Goal: Transaction & Acquisition: Purchase product/service

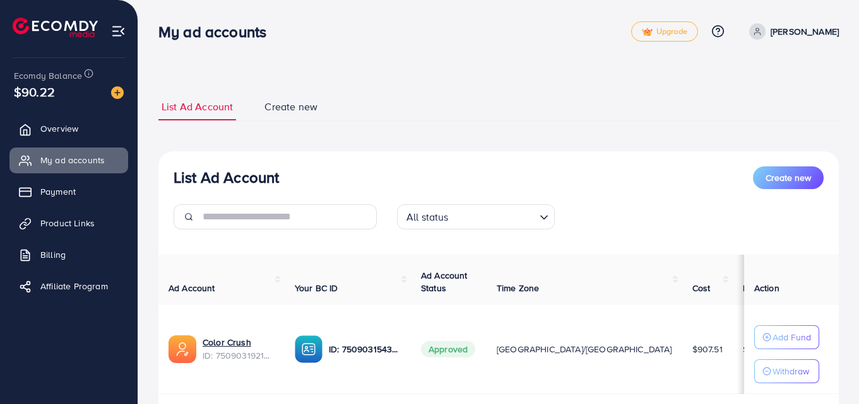
scroll to position [81, 0]
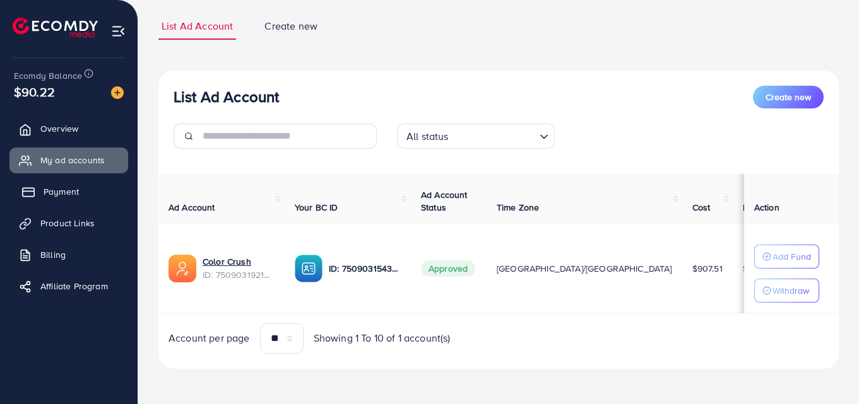
click at [83, 189] on link "Payment" at bounding box center [68, 191] width 119 height 25
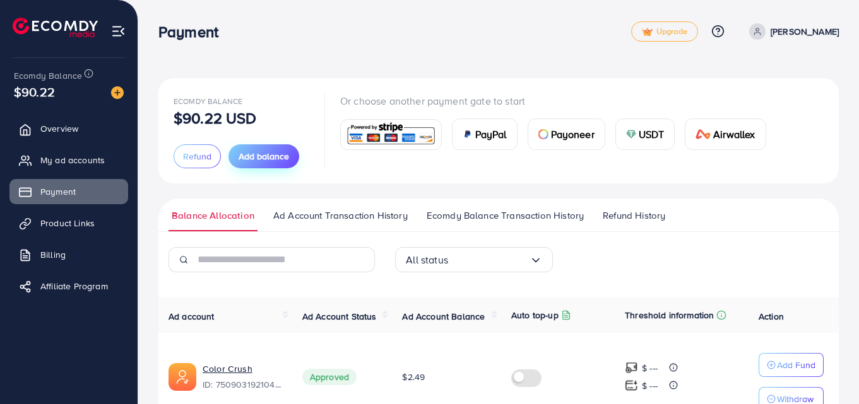
click at [270, 163] on span "Add balance" at bounding box center [264, 156] width 50 height 13
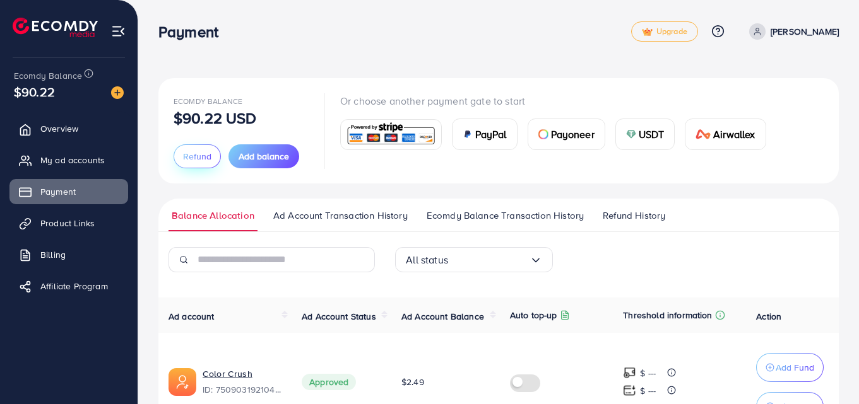
click at [203, 158] on span "Refund" at bounding box center [197, 156] width 28 height 13
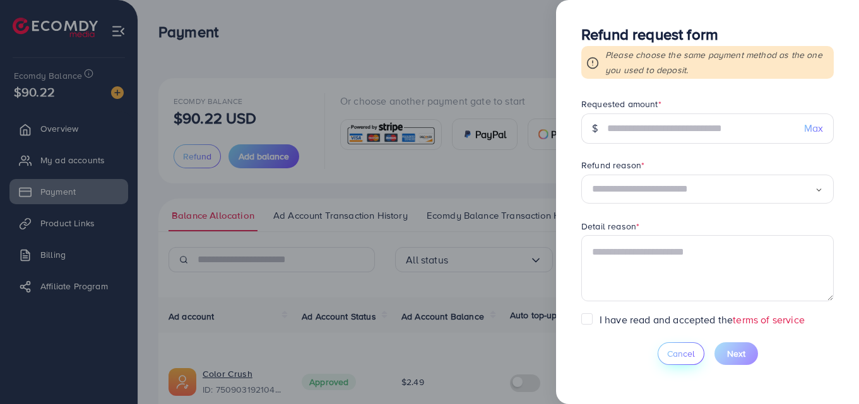
click at [678, 355] on span "Cancel" at bounding box center [681, 354] width 28 height 13
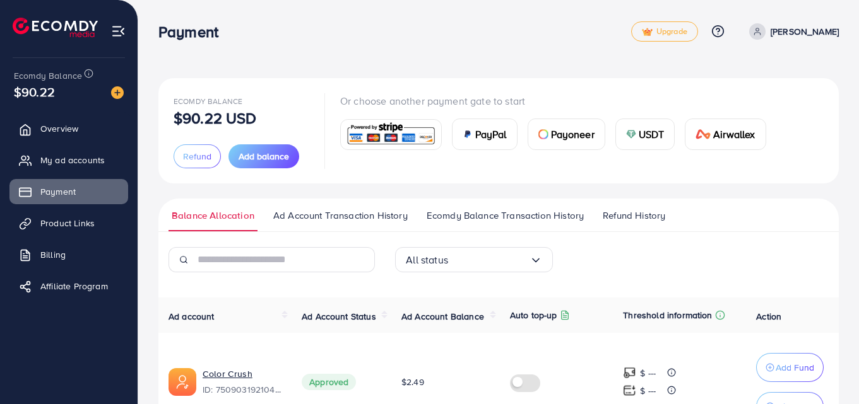
click at [401, 143] on img at bounding box center [391, 134] width 93 height 27
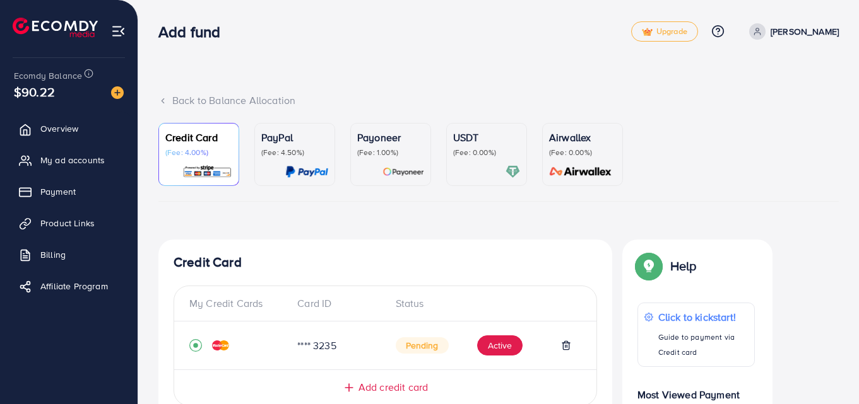
click at [457, 153] on p "(Fee: 0.00%)" at bounding box center [486, 153] width 67 height 10
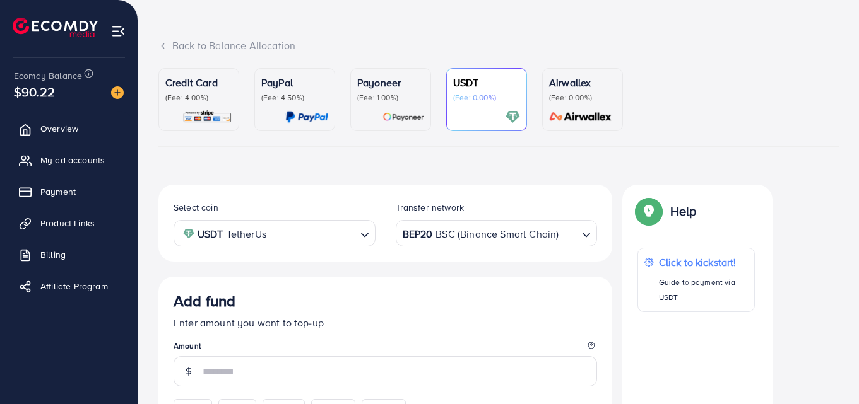
scroll to position [56, 0]
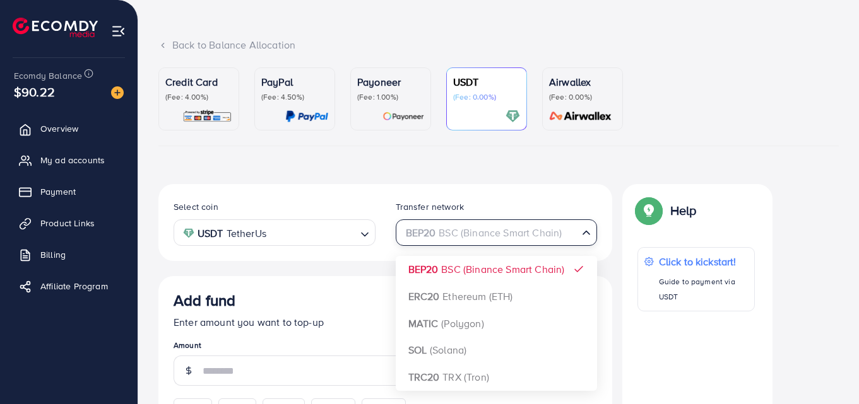
click at [579, 240] on div "Loading..." at bounding box center [587, 232] width 18 height 22
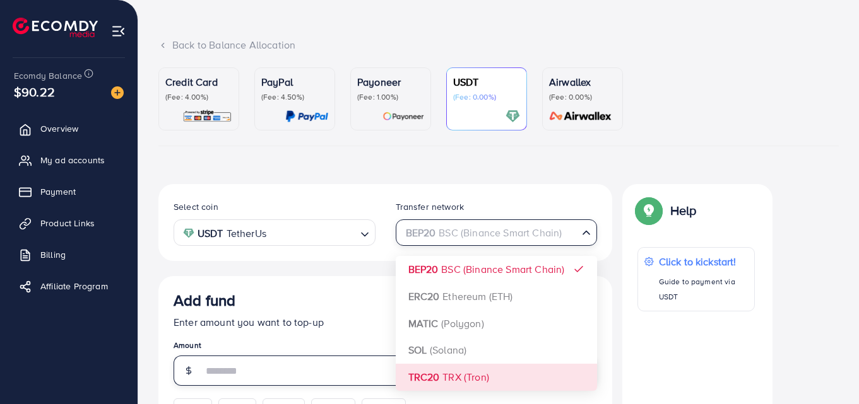
click at [475, 370] on input "number" at bounding box center [400, 371] width 394 height 30
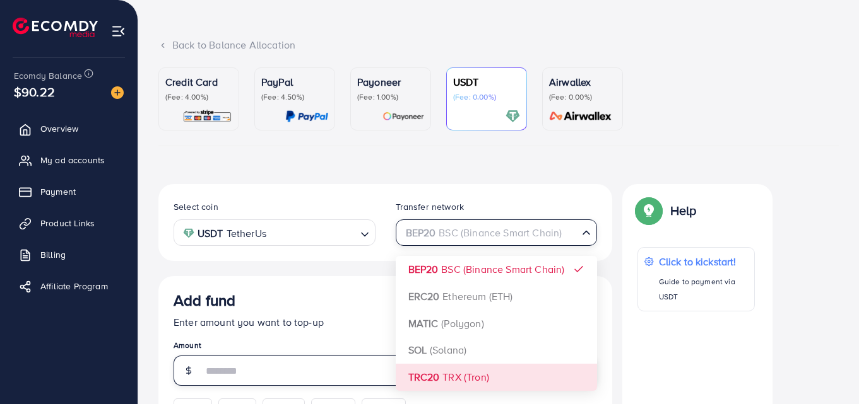
click at [475, 370] on input "number" at bounding box center [400, 371] width 394 height 30
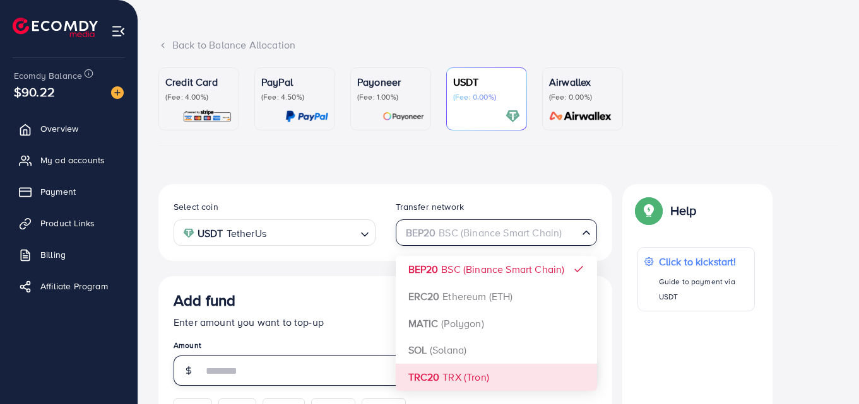
click at [475, 370] on input "number" at bounding box center [400, 371] width 394 height 30
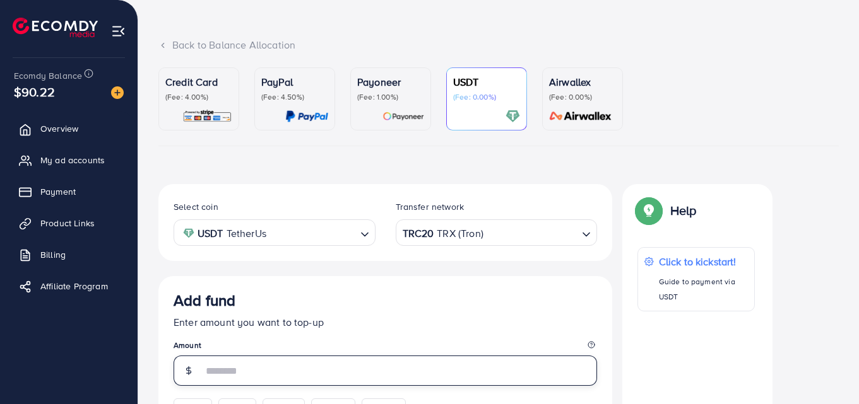
click at [475, 370] on input "number" at bounding box center [400, 371] width 394 height 30
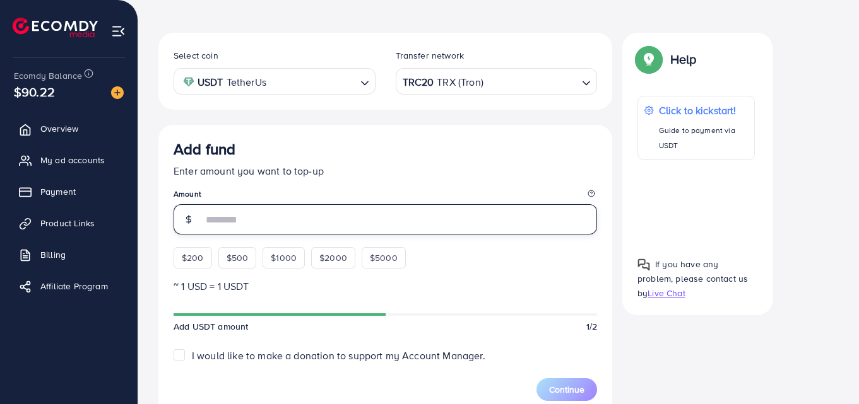
scroll to position [215, 0]
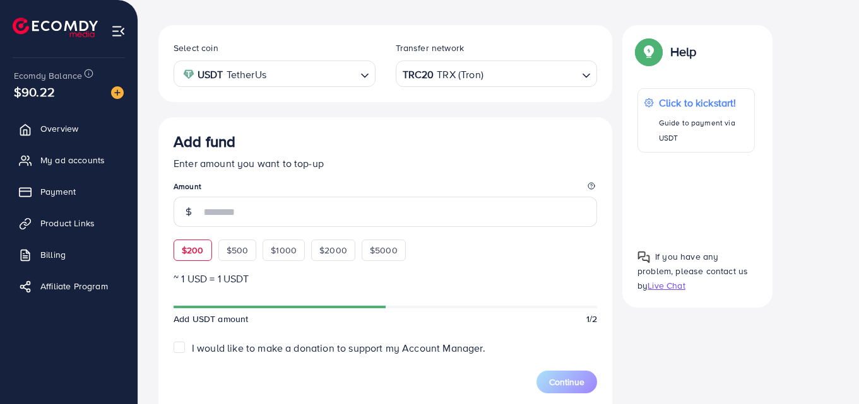
click at [201, 253] on div "$200 $500 $1000 $2000 $5000" at bounding box center [303, 247] width 259 height 28
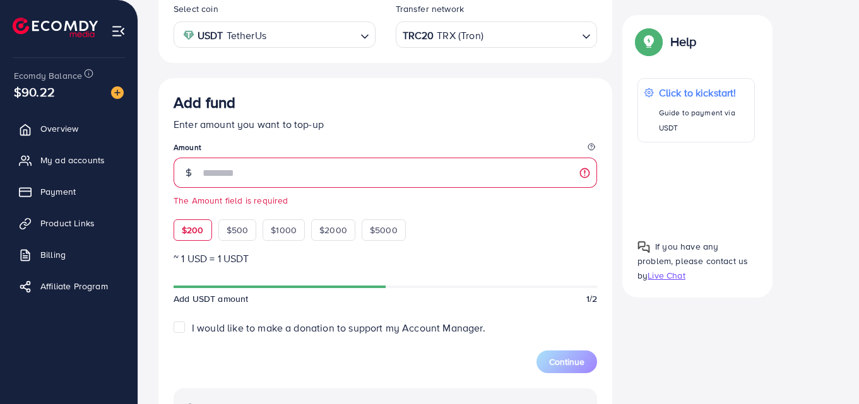
scroll to position [254, 0]
click at [191, 228] on span "$200" at bounding box center [193, 229] width 22 height 13
type input "***"
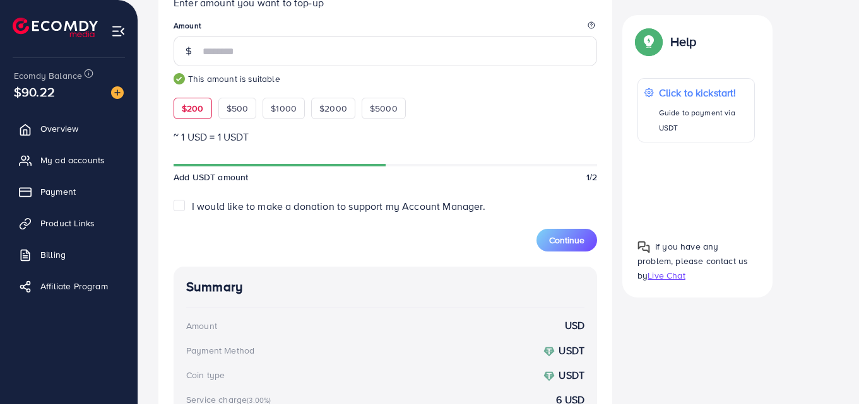
scroll to position [412, 0]
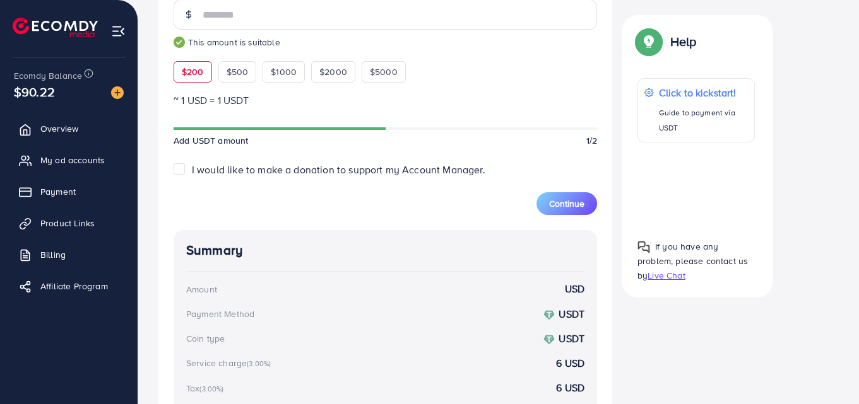
click at [473, 235] on div "Summary Amount USD Payment Method USDT Coin type USDT Service charge (3.00%) 6 …" at bounding box center [385, 368] width 423 height 276
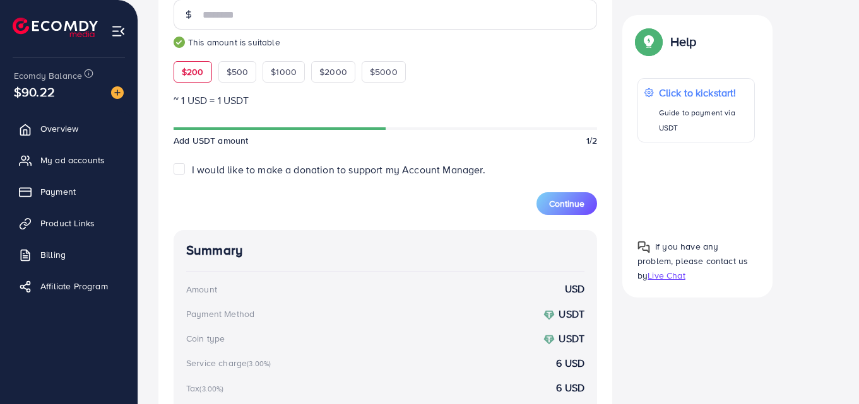
click at [473, 235] on div "Summary Amount USD Payment Method USDT Coin type USDT Service charge (3.00%) 6 …" at bounding box center [385, 368] width 423 height 276
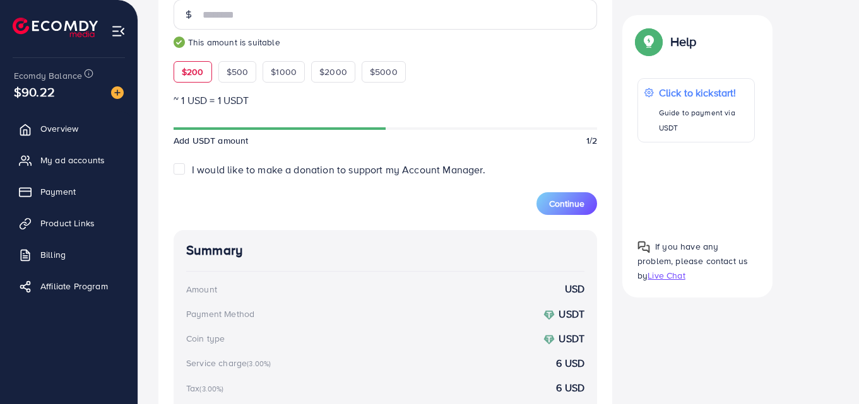
click at [473, 235] on div "Summary Amount USD Payment Method USDT Coin type USDT Service charge (3.00%) 6 …" at bounding box center [385, 368] width 423 height 276
drag, startPoint x: 473, startPoint y: 235, endPoint x: 401, endPoint y: 189, distance: 84.9
click at [401, 189] on div "Continue" at bounding box center [385, 196] width 423 height 38
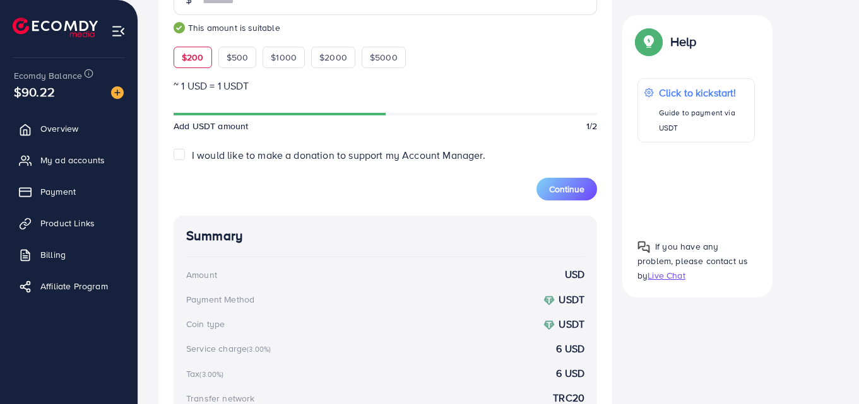
scroll to position [428, 0]
click at [567, 193] on span "Continue" at bounding box center [566, 188] width 35 height 13
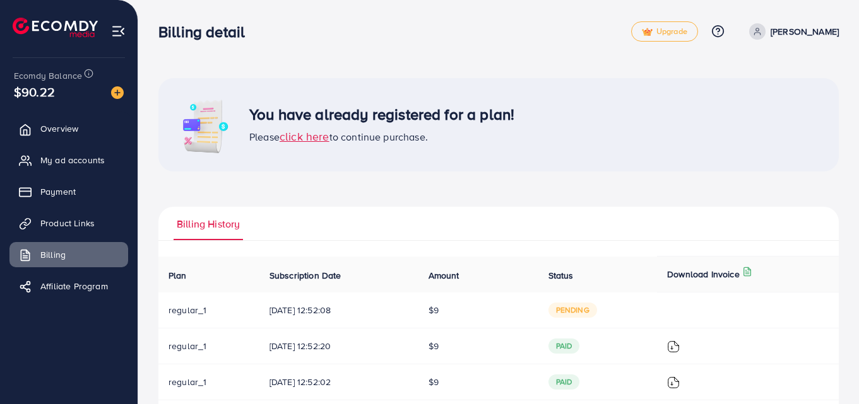
scroll to position [1, 0]
drag, startPoint x: 453, startPoint y: 253, endPoint x: 377, endPoint y: 235, distance: 77.9
drag, startPoint x: 377, startPoint y: 235, endPoint x: 358, endPoint y: 208, distance: 33.4
click at [358, 208] on ul "Billing History" at bounding box center [498, 223] width 680 height 34
click at [91, 194] on link "Payment" at bounding box center [68, 191] width 119 height 25
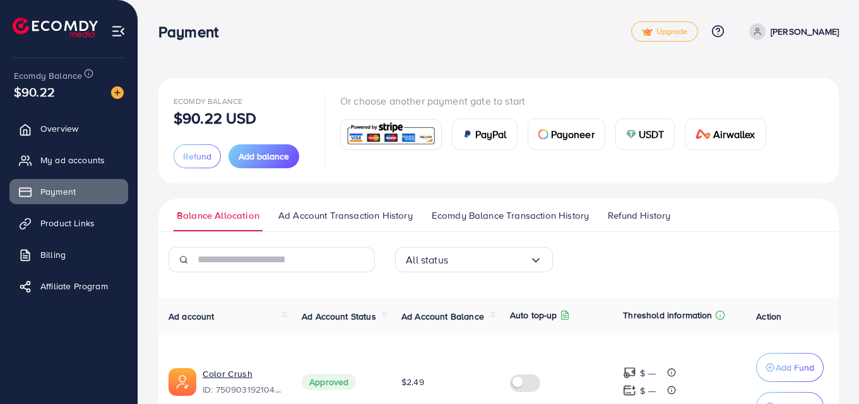
click at [648, 138] on span "USDT" at bounding box center [652, 134] width 26 height 15
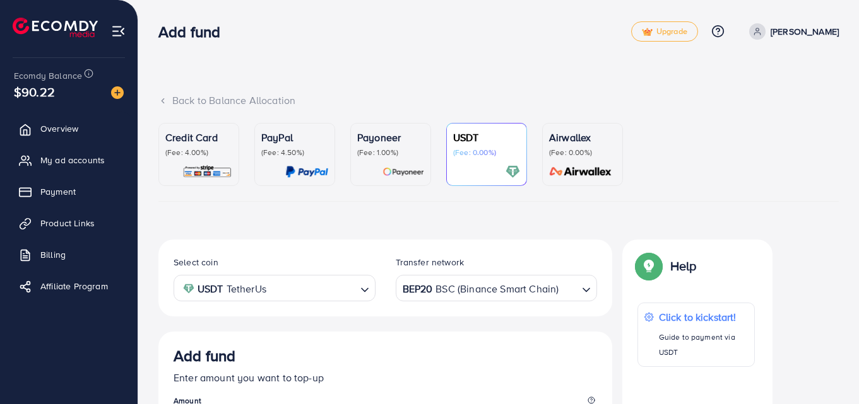
scroll to position [225, 0]
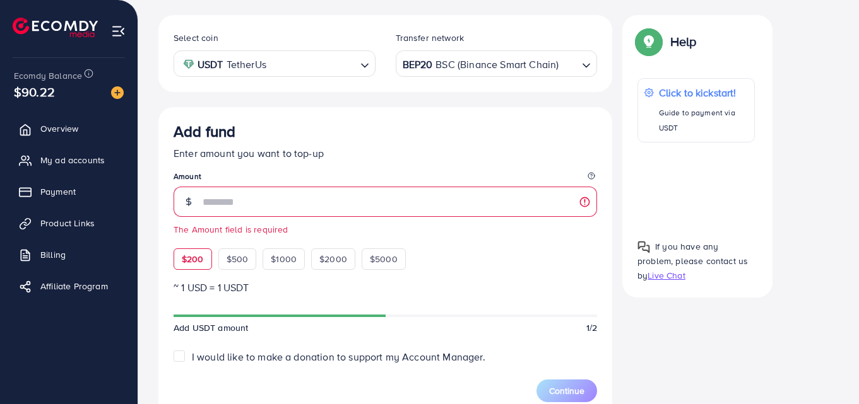
click at [196, 244] on div "$200 $500 $1000 $2000 $5000" at bounding box center [303, 256] width 259 height 28
click at [187, 264] on span "$200" at bounding box center [193, 259] width 22 height 13
type input "***"
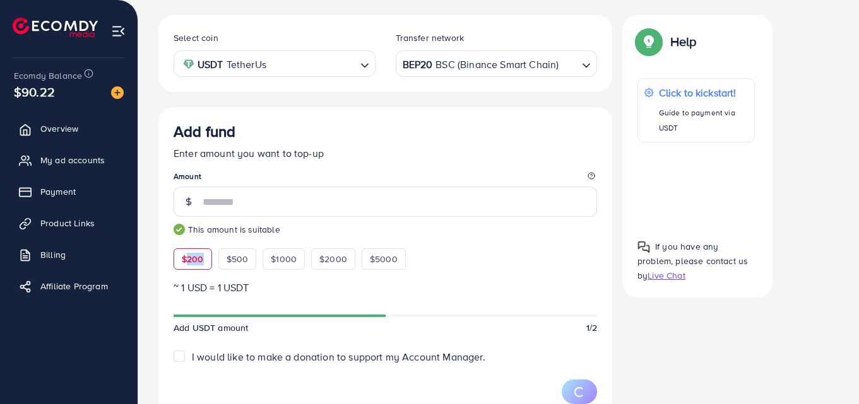
click at [187, 264] on span "$200" at bounding box center [193, 259] width 22 height 13
drag, startPoint x: 505, startPoint y: 243, endPoint x: 557, endPoint y: 388, distance: 154.1
click at [557, 388] on span "Continue" at bounding box center [566, 391] width 35 height 13
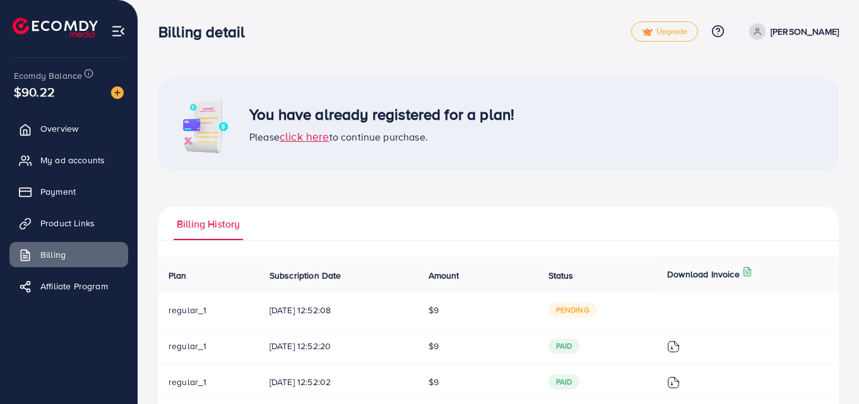
click at [760, 33] on icon at bounding box center [757, 34] width 6 height 3
click at [606, 155] on div "You have already registered for a plan! Please click here to continue purchase." at bounding box center [498, 124] width 680 height 93
click at [77, 196] on span "Payment" at bounding box center [61, 192] width 35 height 13
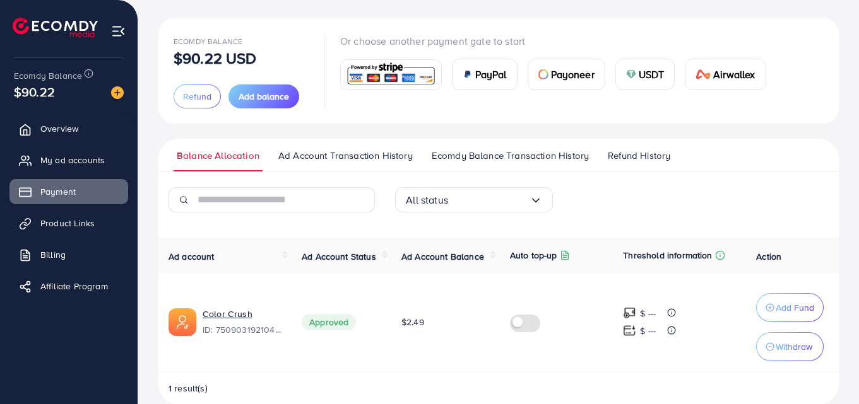
scroll to position [81, 0]
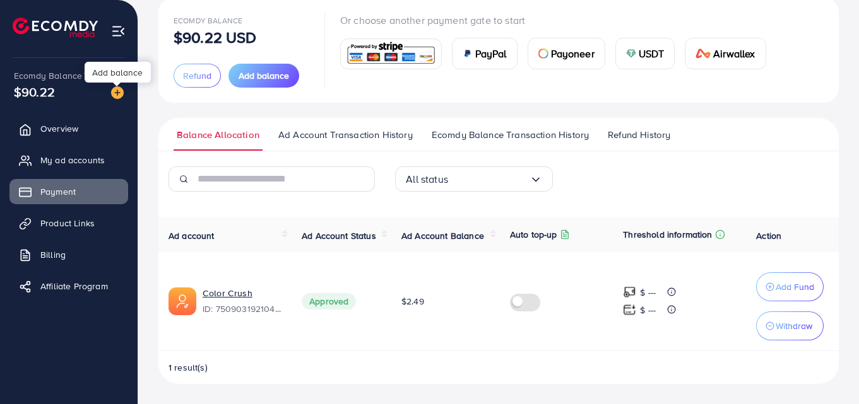
click at [117, 93] on img at bounding box center [117, 92] width 13 height 13
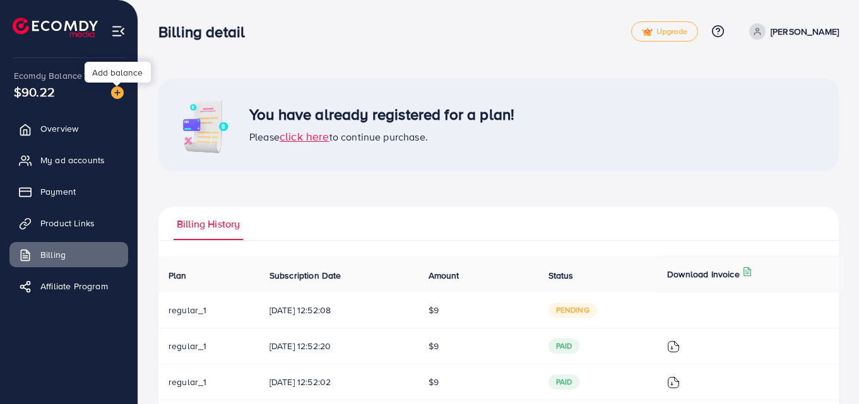
click at [117, 93] on img at bounding box center [117, 92] width 13 height 13
click at [117, 94] on img at bounding box center [117, 92] width 13 height 13
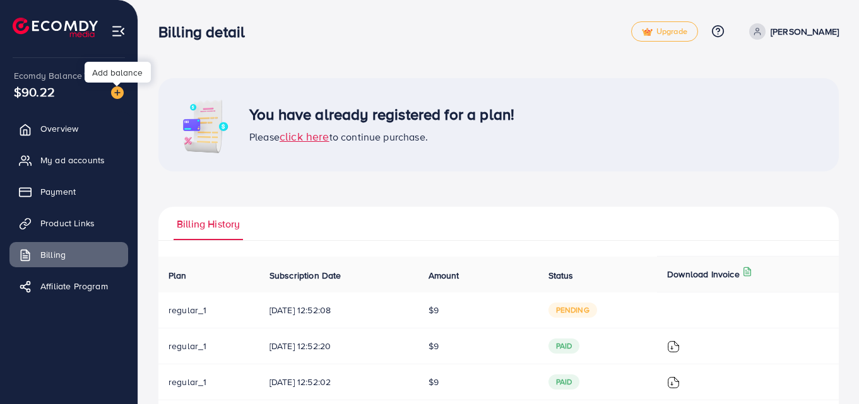
click at [117, 94] on img at bounding box center [117, 92] width 13 height 13
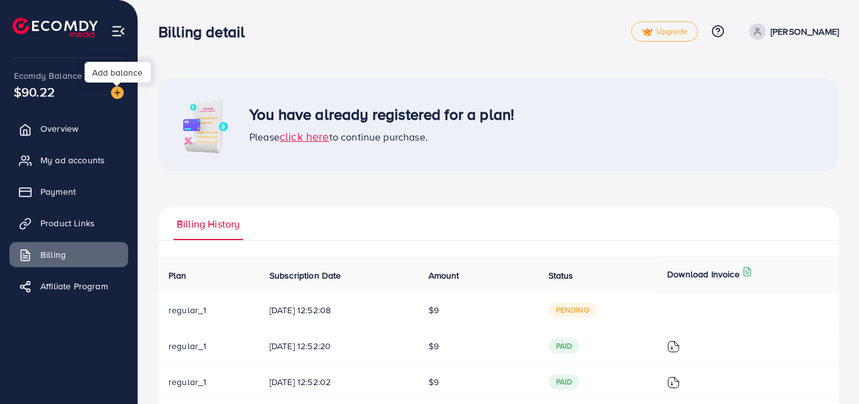
click at [117, 94] on img at bounding box center [117, 92] width 13 height 13
click at [403, 239] on ul "Billing History" at bounding box center [498, 224] width 680 height 34
drag, startPoint x: 403, startPoint y: 239, endPoint x: 397, endPoint y: 233, distance: 8.5
click at [403, 239] on ul "Billing History" at bounding box center [498, 224] width 680 height 34
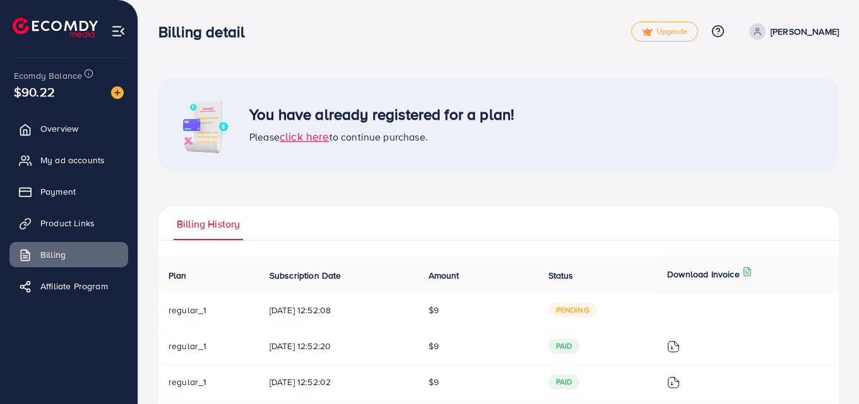
click at [403, 239] on ul "Billing History" at bounding box center [498, 224] width 680 height 34
click at [401, 238] on ul "Billing History" at bounding box center [498, 224] width 680 height 34
click at [406, 187] on div "You have already registered for a plan! Please click here to continue purchase.…" at bounding box center [498, 262] width 680 height 369
click at [304, 136] on span "click here" at bounding box center [305, 137] width 50 height 16
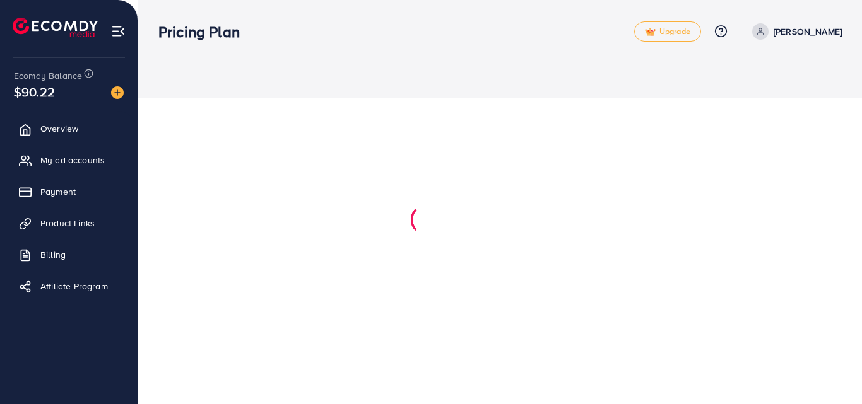
click at [304, 136] on div at bounding box center [431, 202] width 862 height 404
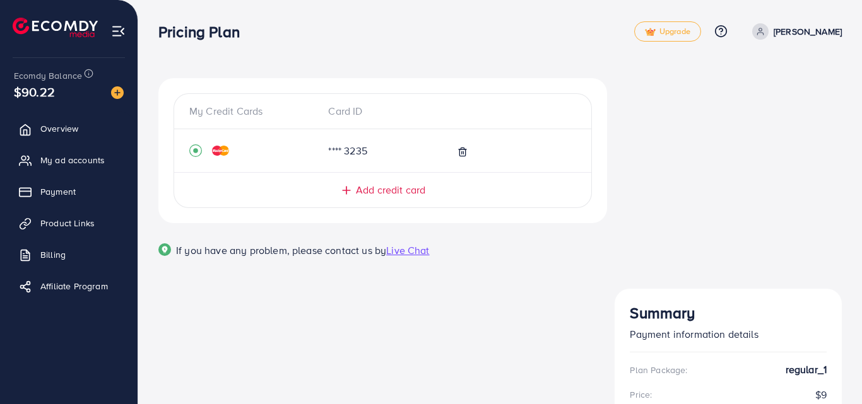
click at [76, 100] on div "$90.22" at bounding box center [69, 92] width 110 height 18
click at [84, 249] on link "Billing" at bounding box center [68, 254] width 119 height 25
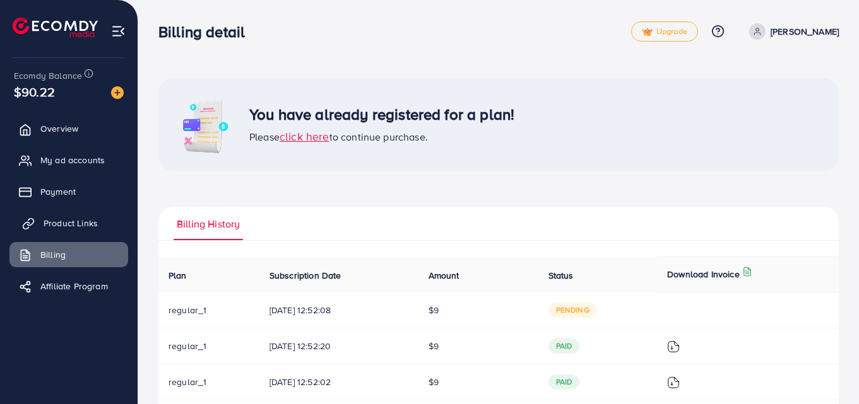
click at [88, 225] on span "Product Links" at bounding box center [71, 223] width 54 height 13
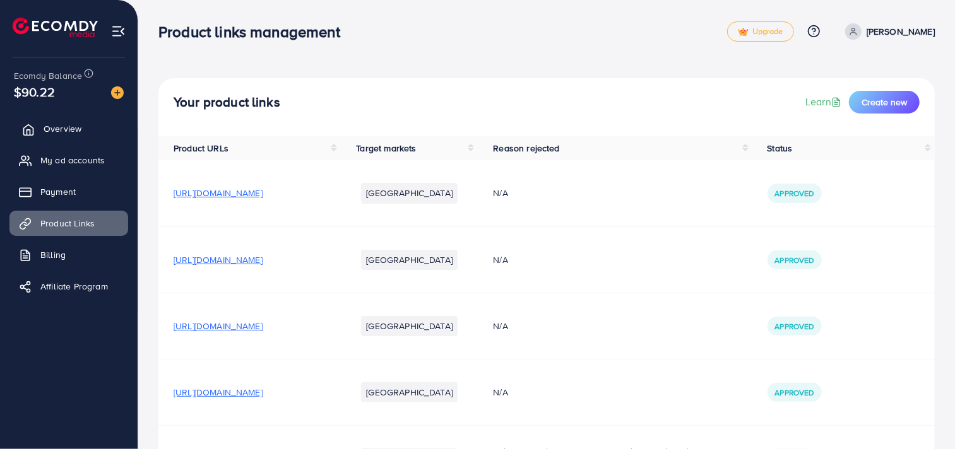
click at [90, 129] on link "Overview" at bounding box center [68, 128] width 119 height 25
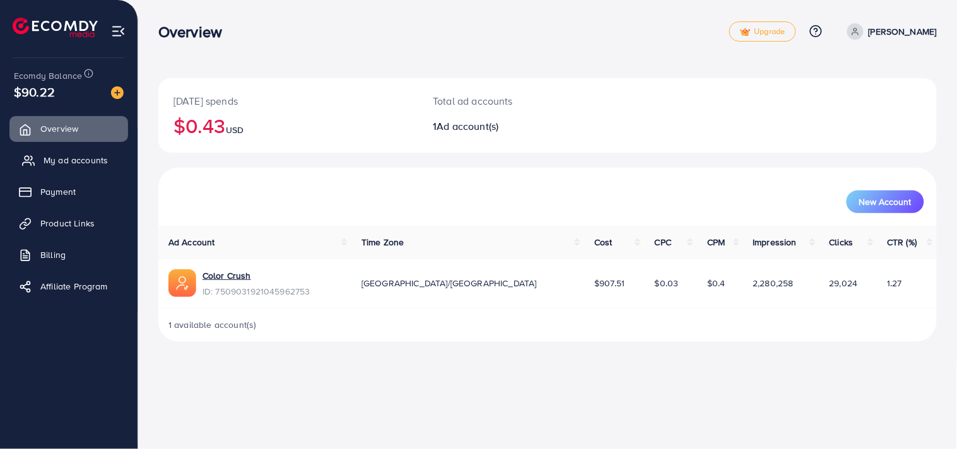
click at [62, 155] on span "My ad accounts" at bounding box center [76, 160] width 64 height 13
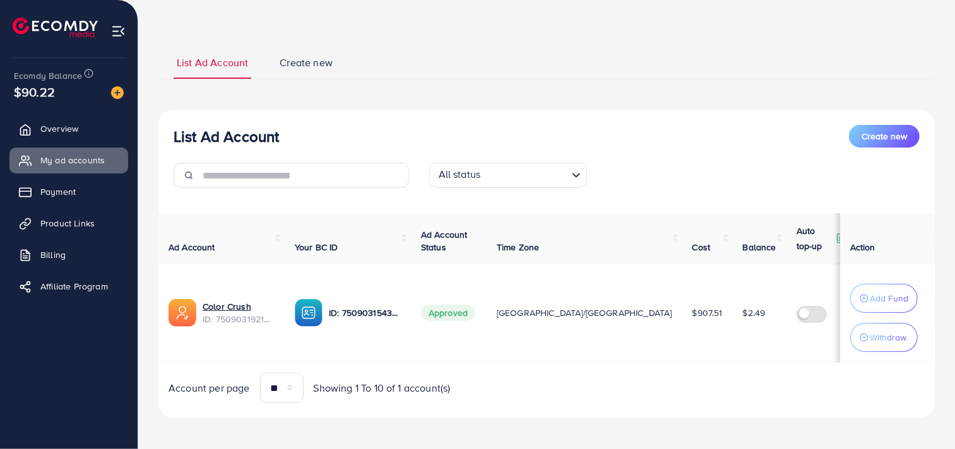
scroll to position [52, 0]
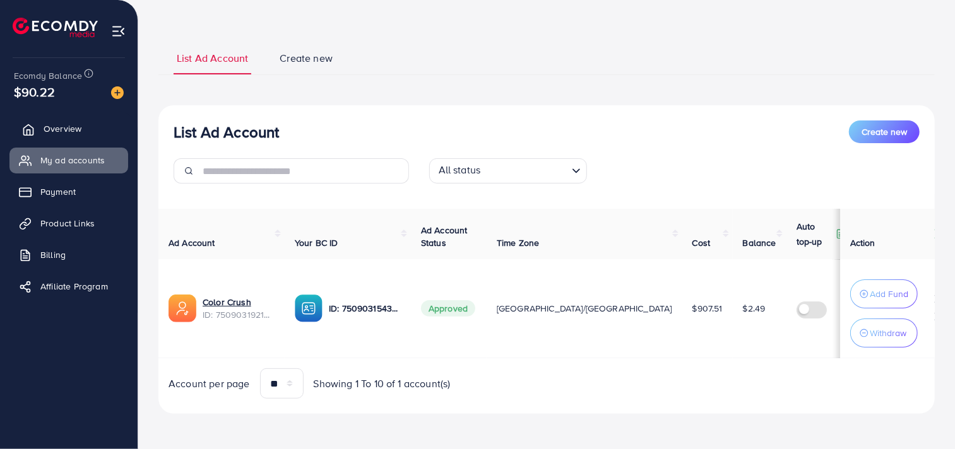
click at [66, 129] on span "Overview" at bounding box center [63, 128] width 38 height 13
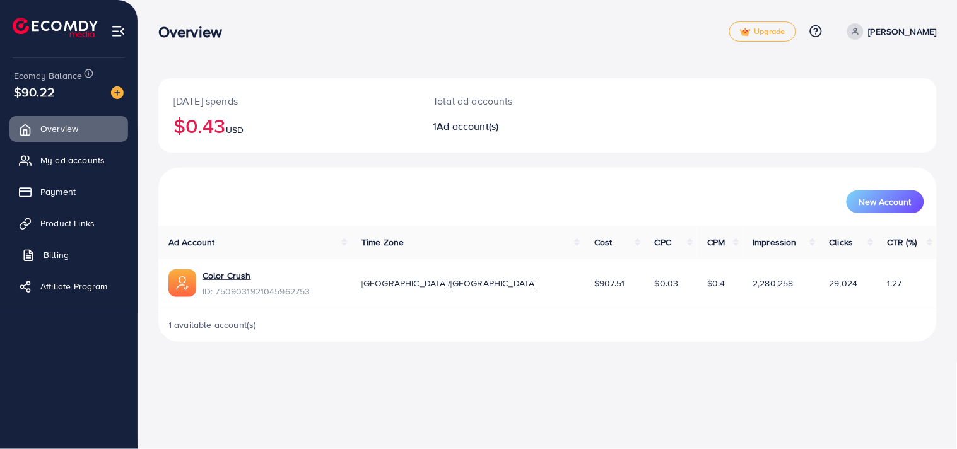
click at [73, 251] on link "Billing" at bounding box center [68, 254] width 119 height 25
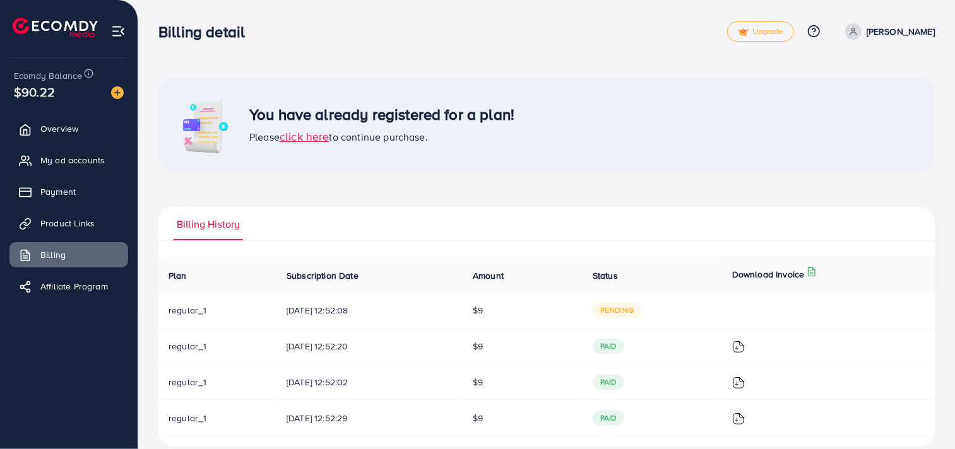
click at [565, 314] on td "$9" at bounding box center [523, 311] width 120 height 36
click at [622, 307] on span "pending" at bounding box center [617, 310] width 49 height 15
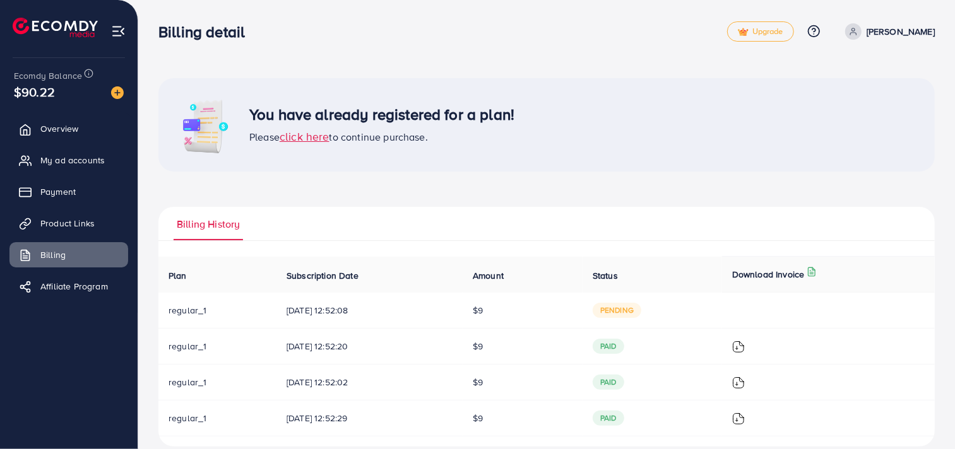
click at [509, 316] on td "$9" at bounding box center [523, 311] width 120 height 36
click at [303, 134] on span "click here" at bounding box center [305, 137] width 50 height 16
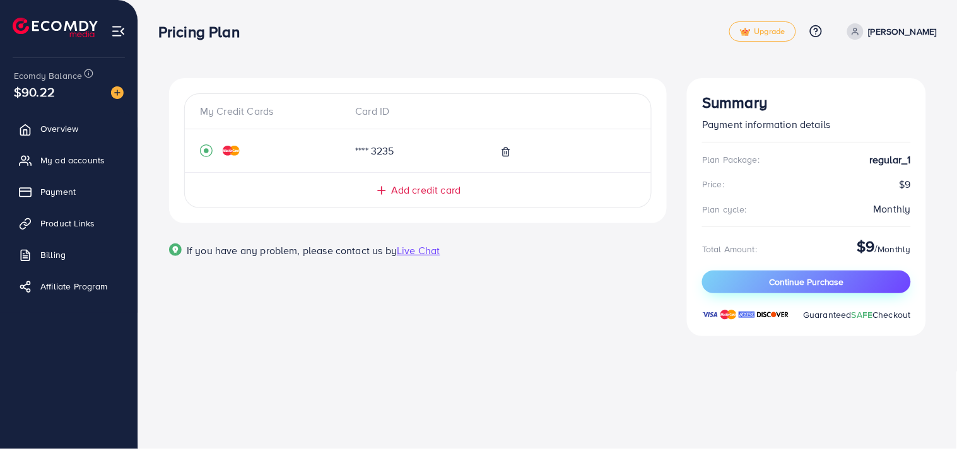
click at [817, 281] on span "Continue Purchase" at bounding box center [806, 282] width 75 height 13
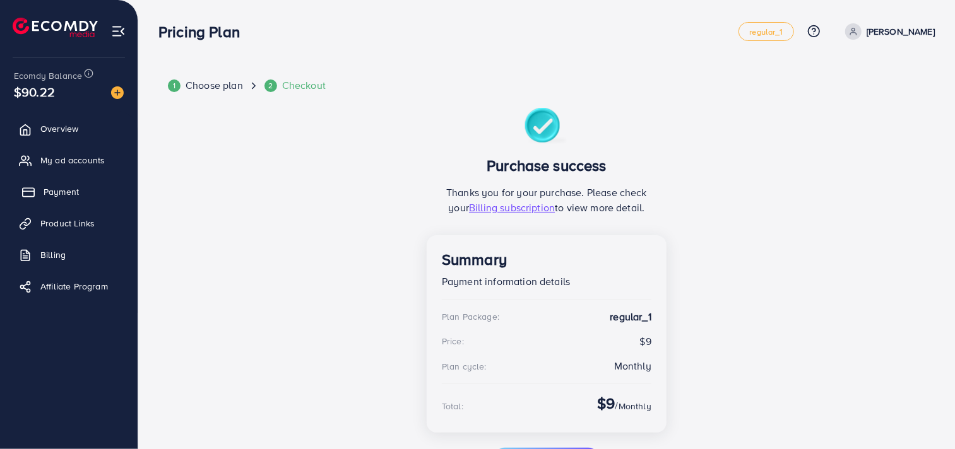
click at [73, 198] on span "Payment" at bounding box center [61, 192] width 35 height 13
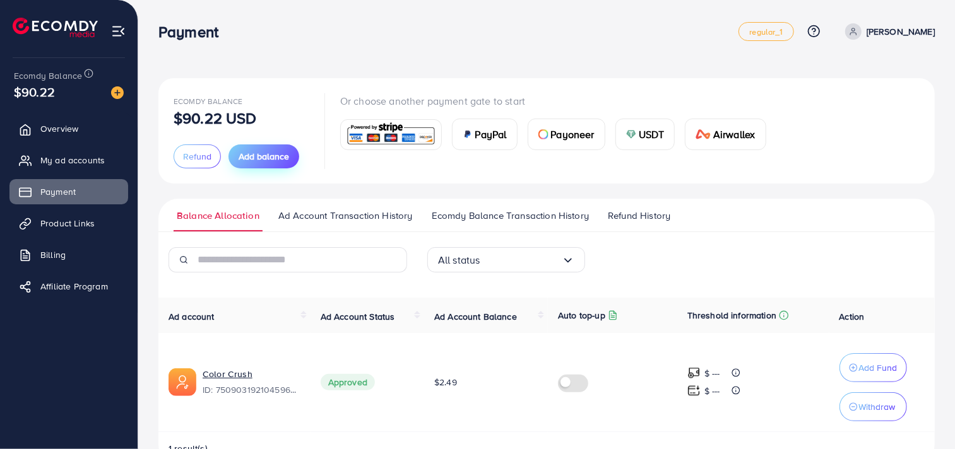
click at [269, 154] on span "Add balance" at bounding box center [264, 156] width 50 height 13
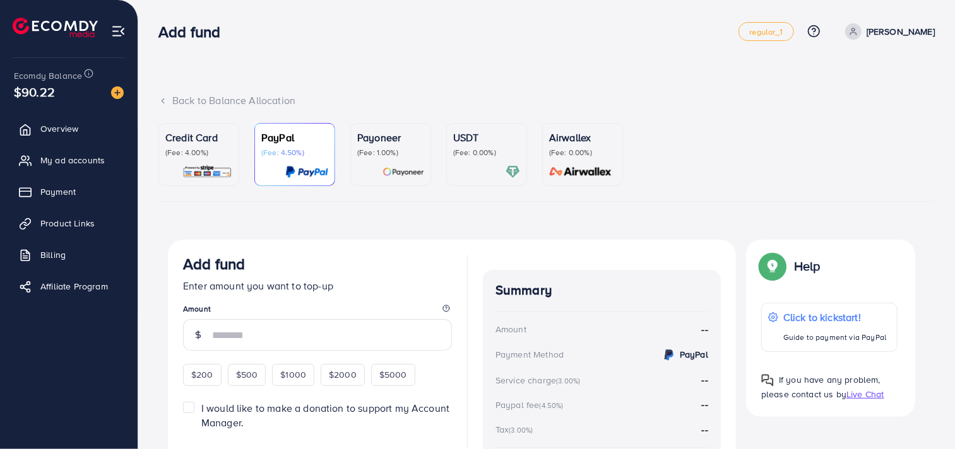
click at [642, 146] on ul "Credit Card (Fee: 4.00%) PayPal (Fee: 4.50%) Payoneer (Fee: 1.00%) USDT (Fee: 0…" at bounding box center [546, 162] width 776 height 79
click at [484, 152] on p "(Fee: 0.00%)" at bounding box center [486, 153] width 67 height 10
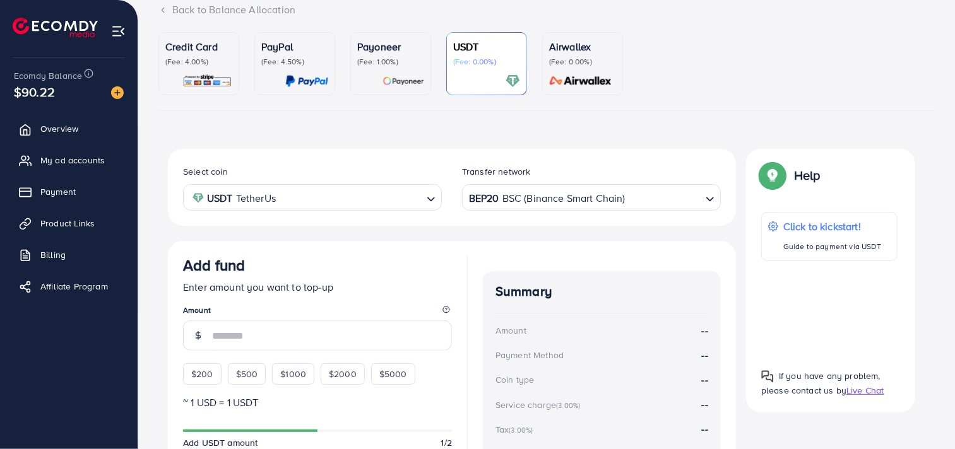
scroll to position [133, 0]
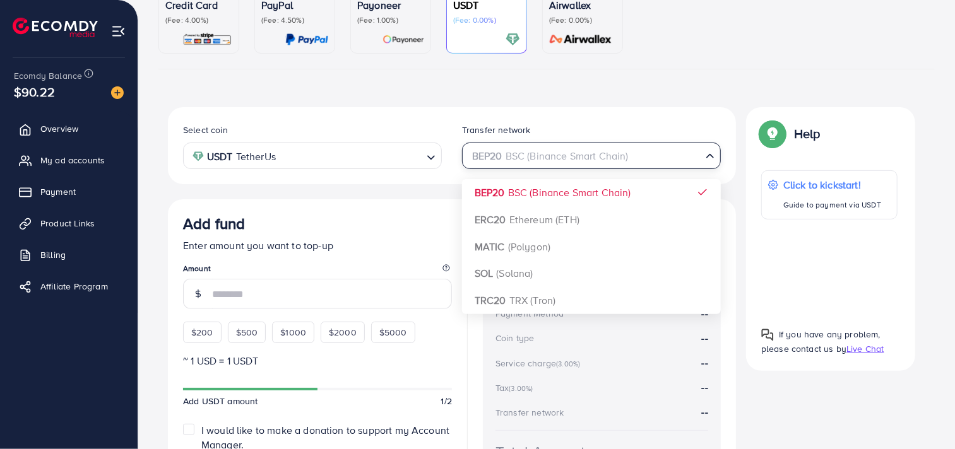
click at [607, 158] on div "BEP20 BSC (Binance Smart Chain)" at bounding box center [583, 155] width 235 height 22
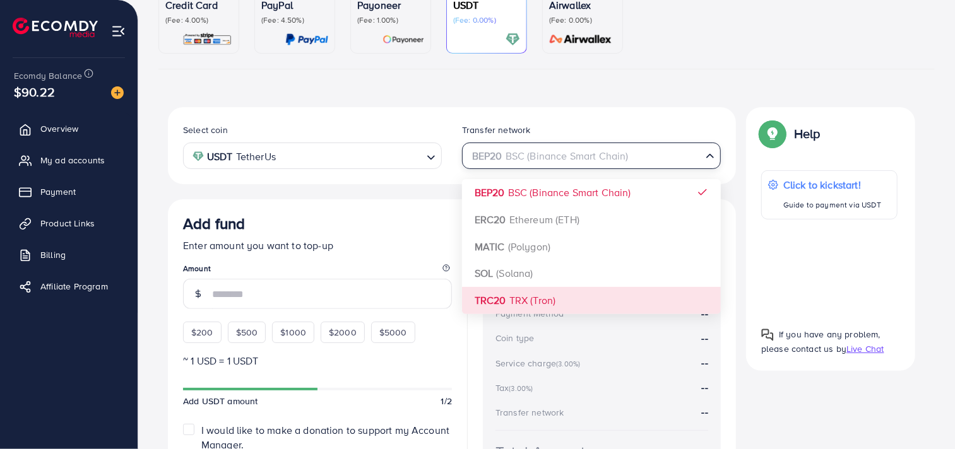
click at [546, 300] on div "Select coin USDT TetherUs Loading... Transfer network BEP20 BSC (Binance Smart …" at bounding box center [452, 313] width 568 height 413
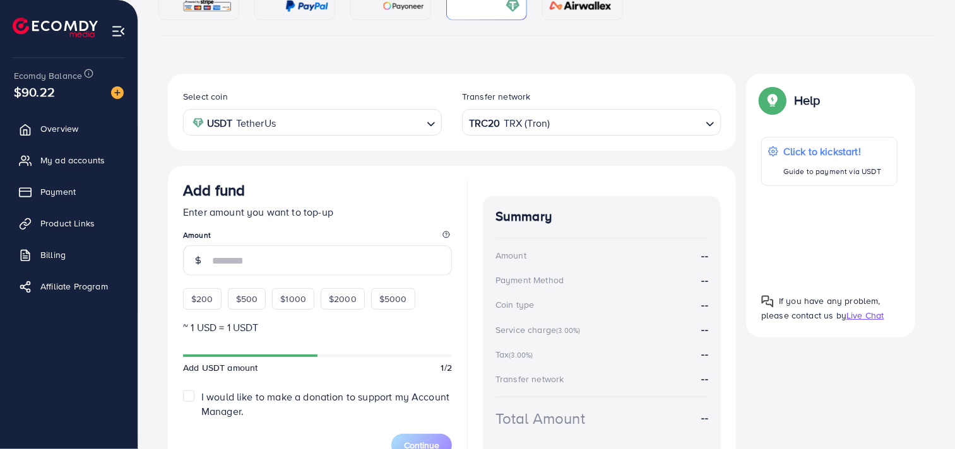
scroll to position [249, 0]
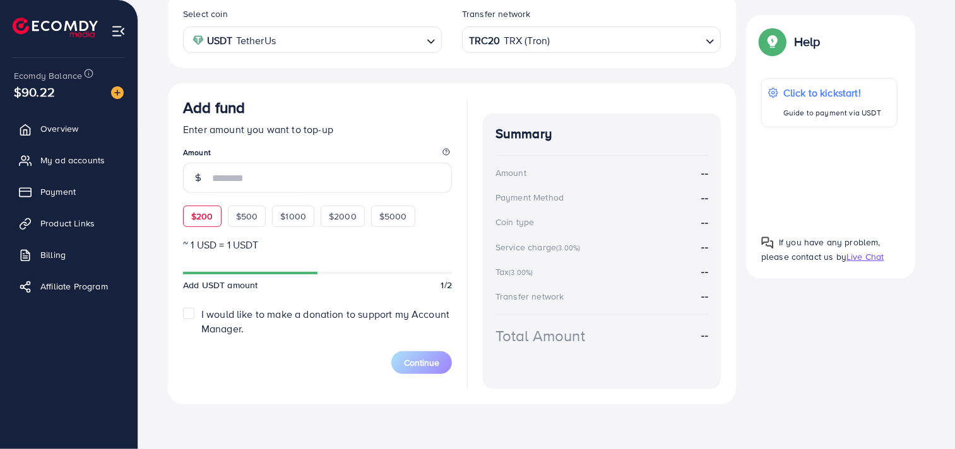
click at [208, 216] on span "$200" at bounding box center [202, 216] width 22 height 13
type input "***"
click at [208, 216] on div "Add fund Enter amount you want to top-up Amount *** $200 $500 $1000 $2000 $5000" at bounding box center [317, 162] width 269 height 129
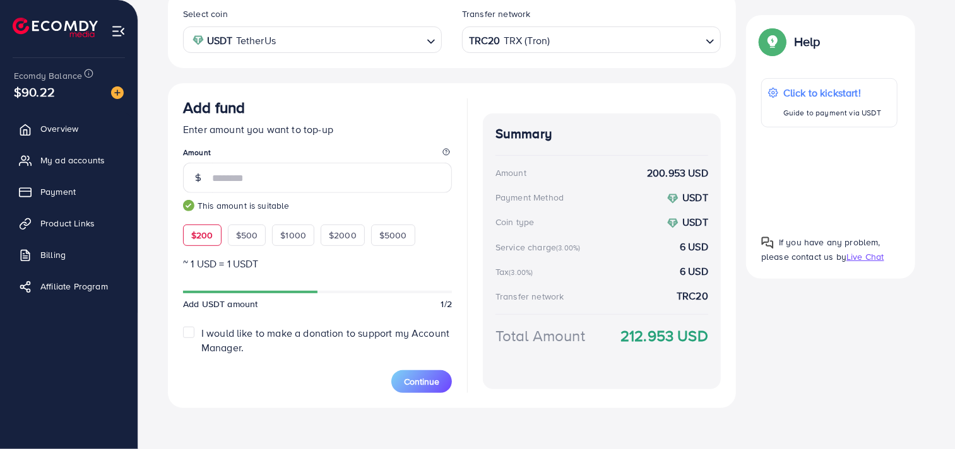
click at [435, 266] on p "~ 1 USD = 1 USDT" at bounding box center [317, 263] width 269 height 15
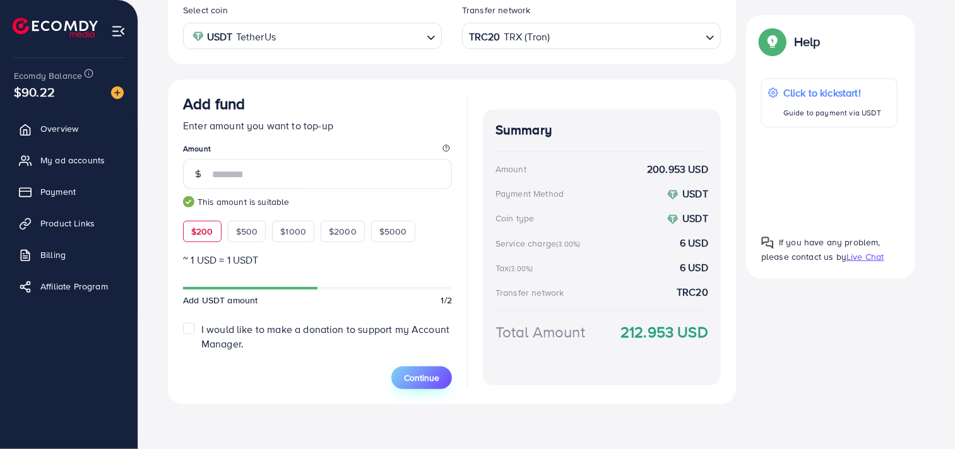
click at [417, 379] on span "Continue" at bounding box center [421, 378] width 35 height 13
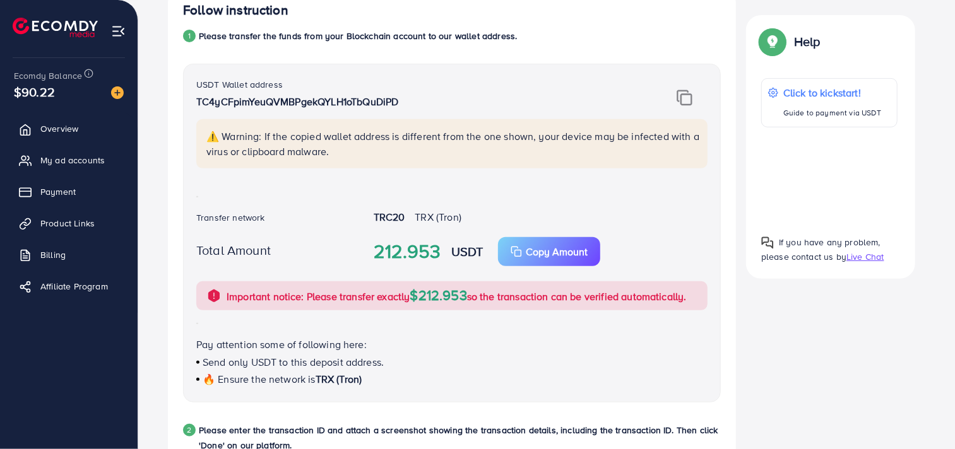
scroll to position [617, 0]
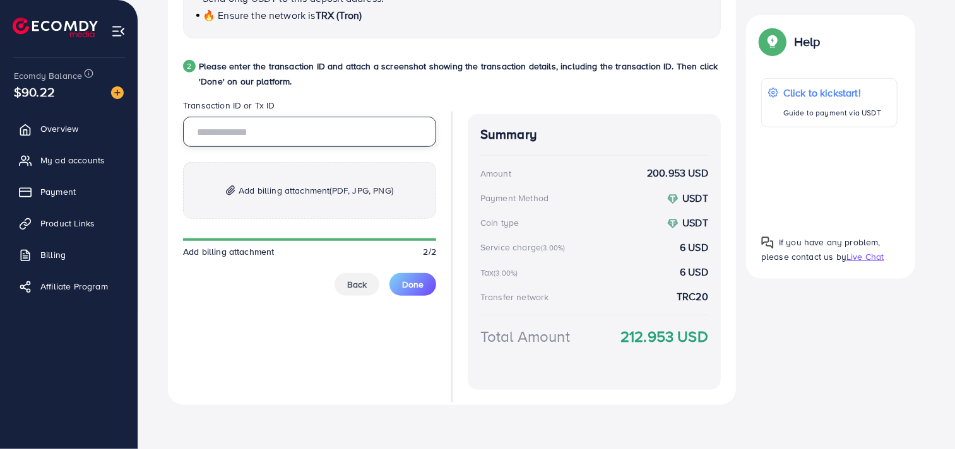
click at [282, 131] on input "text" at bounding box center [309, 132] width 253 height 30
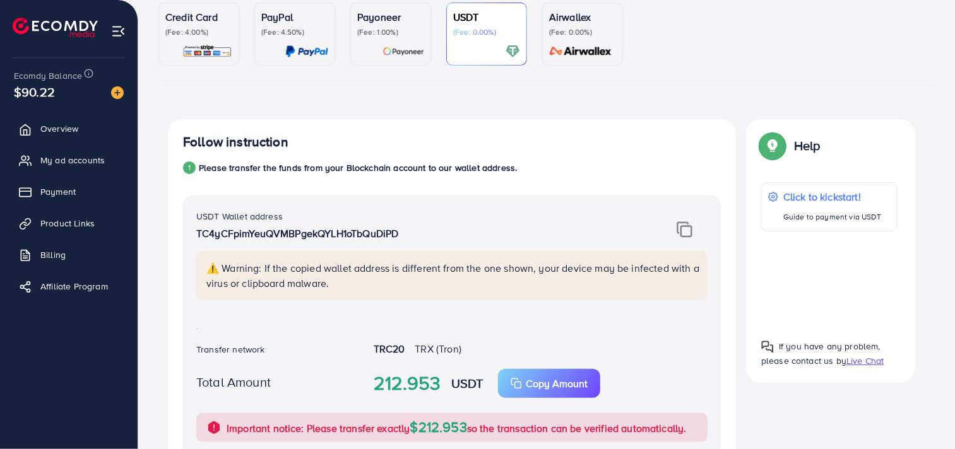
scroll to position [114, 0]
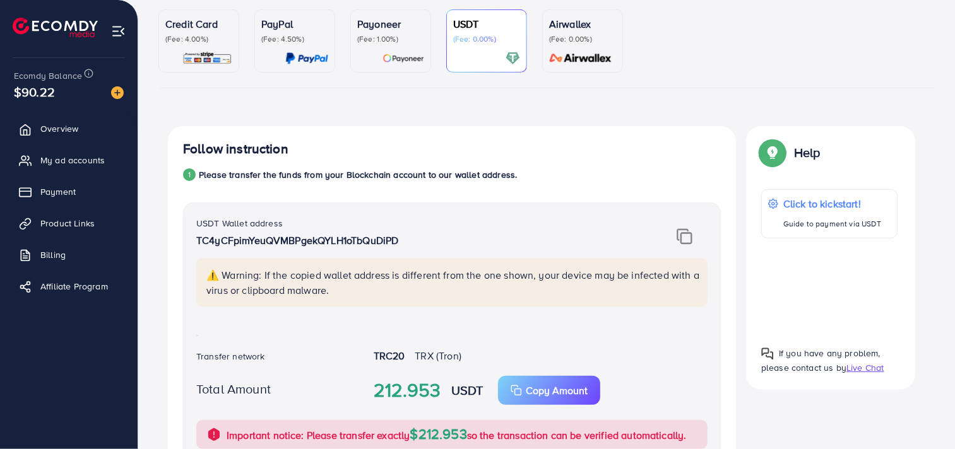
click at [686, 237] on img at bounding box center [684, 236] width 16 height 16
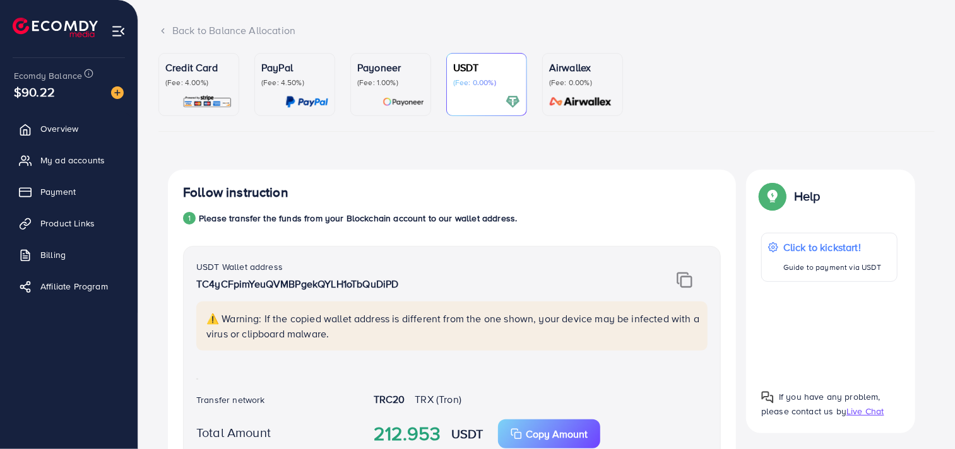
scroll to position [66, 0]
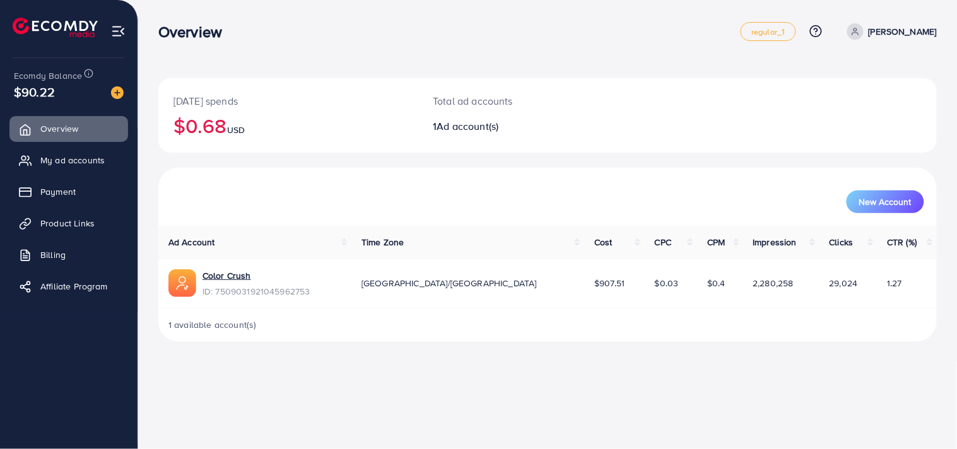
click at [651, 78] on div "[DATE] spends $0.68 USD Total ad accounts 1 Ad account(s)" at bounding box center [547, 115] width 779 height 74
click at [607, 59] on div "[DATE] spends $0.68 USD Total ad accounts 1 Ad account(s) New Account Ad Accoun…" at bounding box center [547, 181] width 819 height 362
drag, startPoint x: 846, startPoint y: 1, endPoint x: 572, endPoint y: 47, distance: 278.3
click at [572, 47] on div "Overview regular_1 Help Center Contact Support Plans and Pricing Term and polic…" at bounding box center [547, 31] width 779 height 35
